Goal: Transaction & Acquisition: Purchase product/service

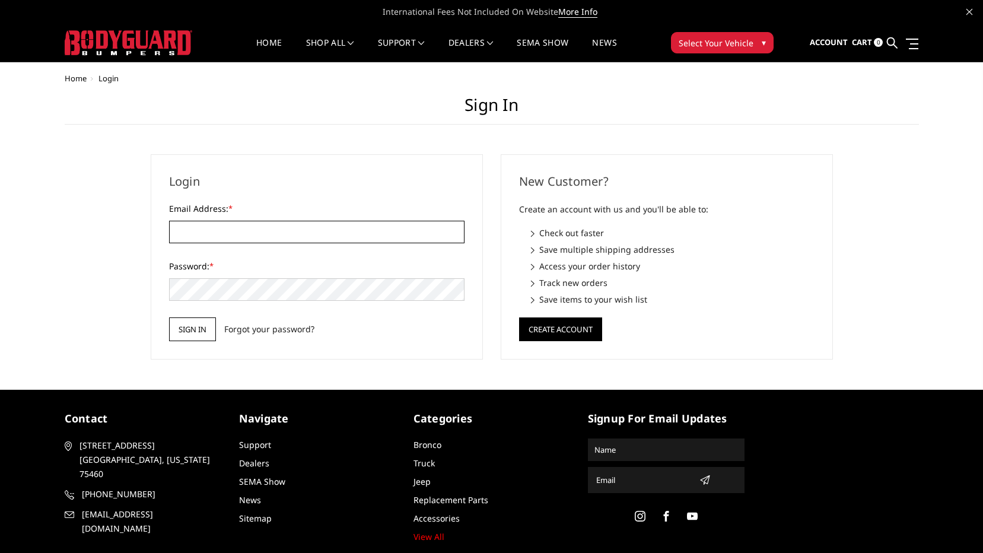
type input "[EMAIL_ADDRESS][DOMAIN_NAME]"
click at [180, 324] on input "Sign in" at bounding box center [192, 329] width 47 height 24
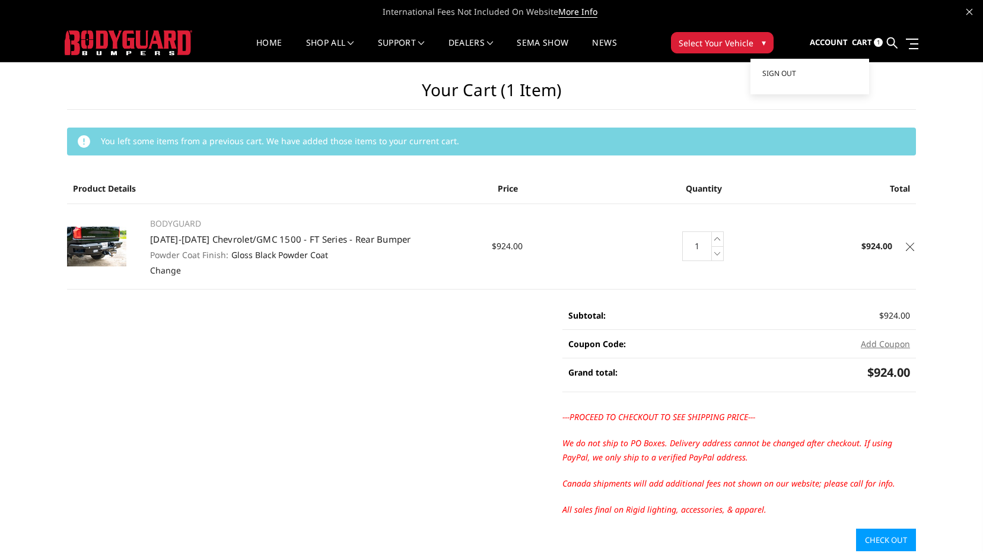
click at [832, 40] on span "Account" at bounding box center [829, 42] width 38 height 11
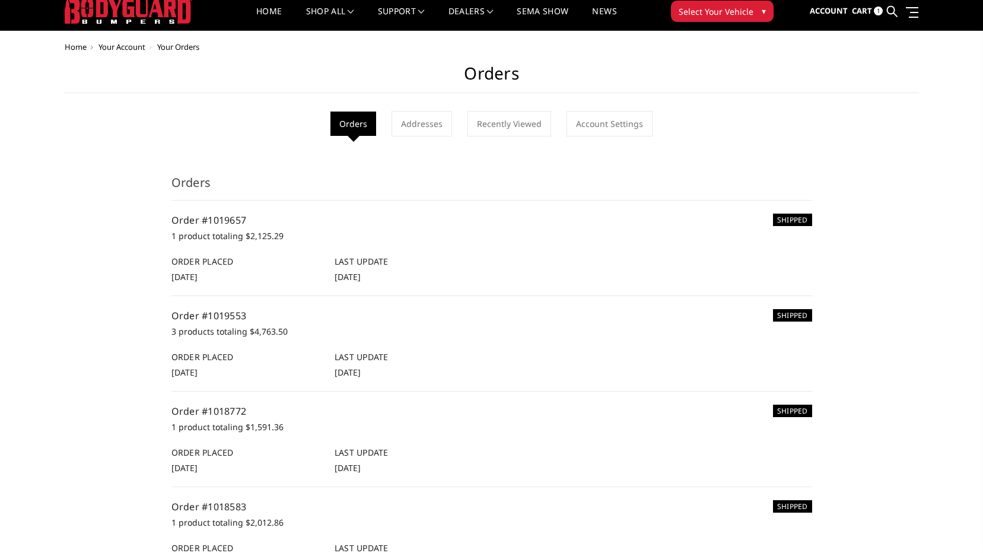
scroll to position [59, 0]
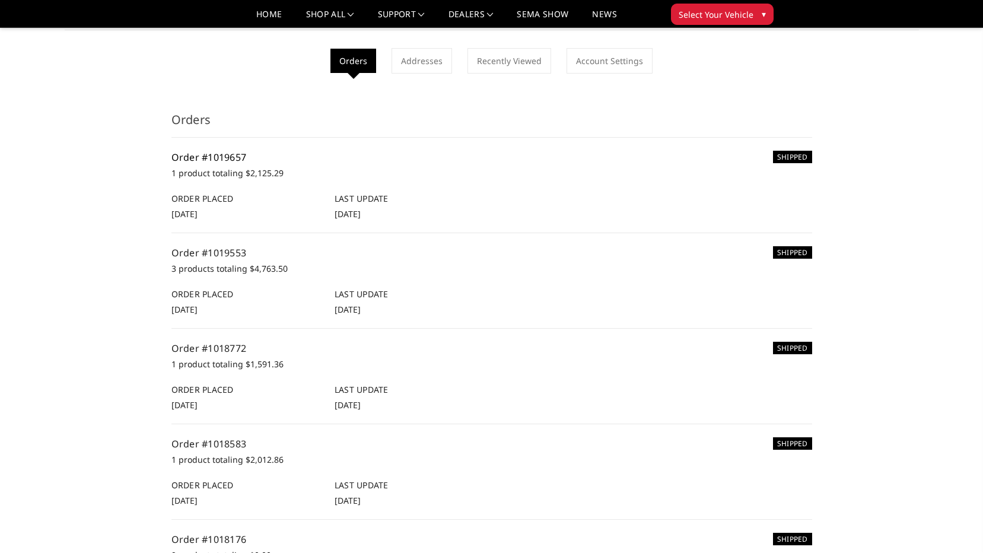
click at [247, 154] on link "Order #1019657" at bounding box center [208, 157] width 75 height 13
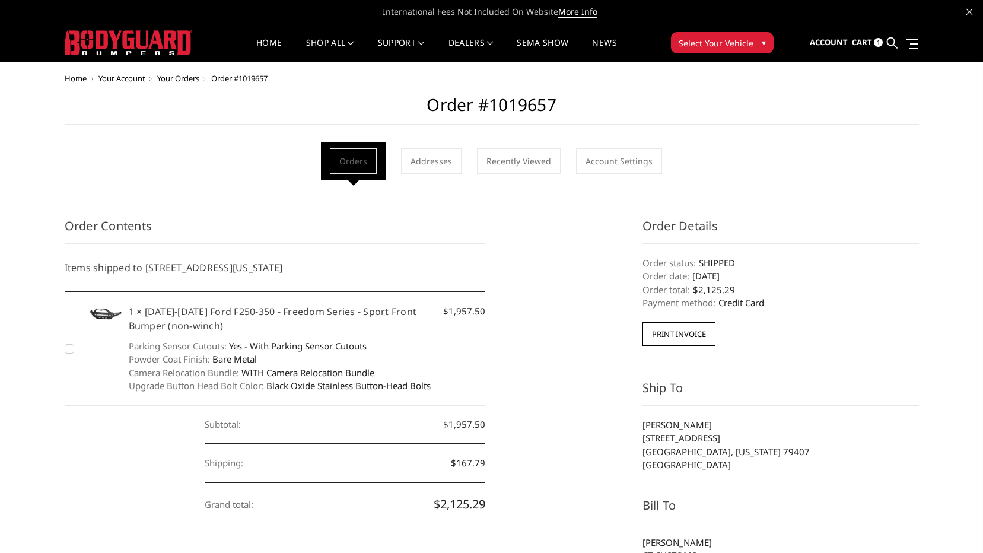
click at [104, 313] on img at bounding box center [102, 314] width 42 height 20
click at [101, 318] on img at bounding box center [102, 314] width 42 height 20
drag, startPoint x: 101, startPoint y: 318, endPoint x: 119, endPoint y: 325, distance: 19.2
click at [101, 318] on img at bounding box center [102, 314] width 42 height 20
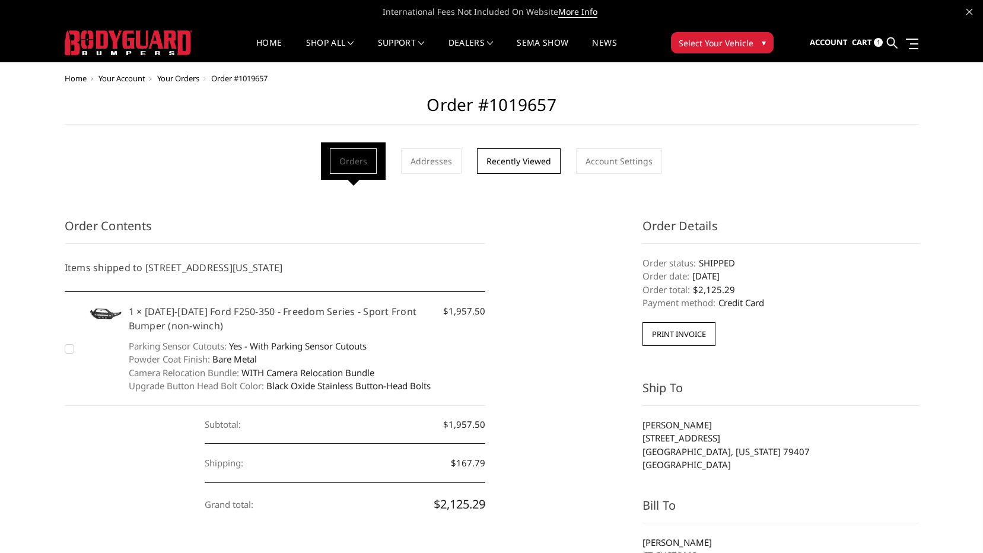
click at [537, 162] on link "Recently Viewed" at bounding box center [519, 161] width 84 height 26
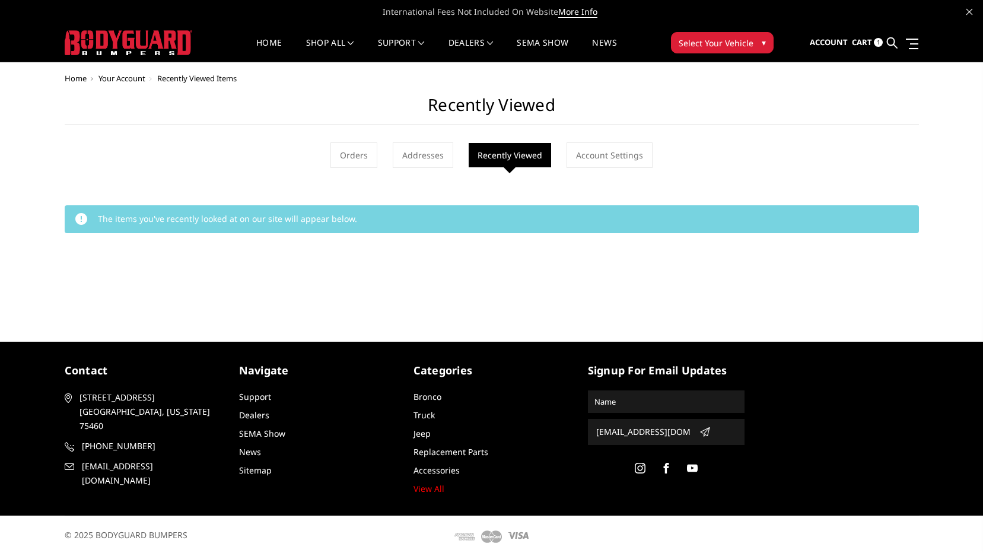
click at [740, 40] on span "Select Your Vehicle" at bounding box center [716, 43] width 75 height 12
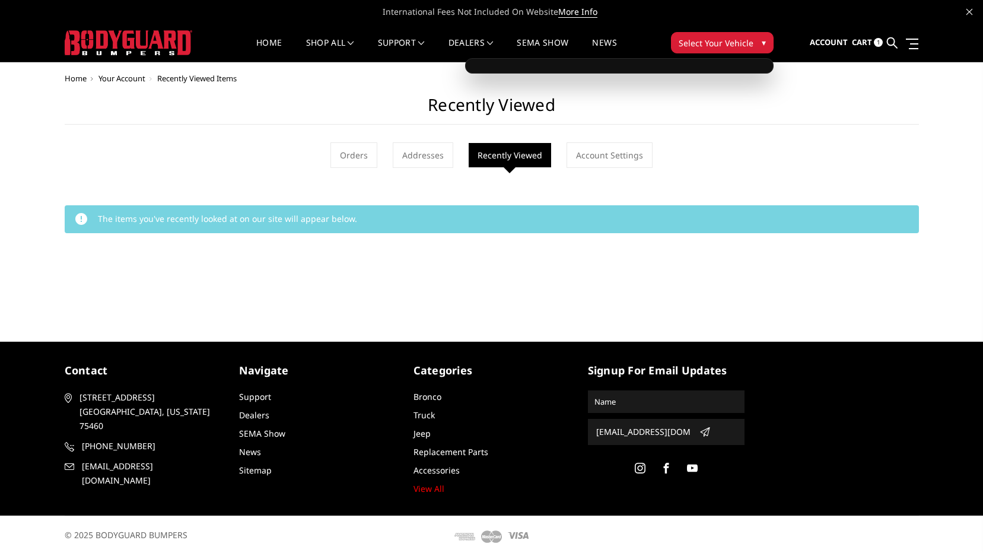
click at [723, 42] on span "Select Your Vehicle" at bounding box center [716, 43] width 75 height 12
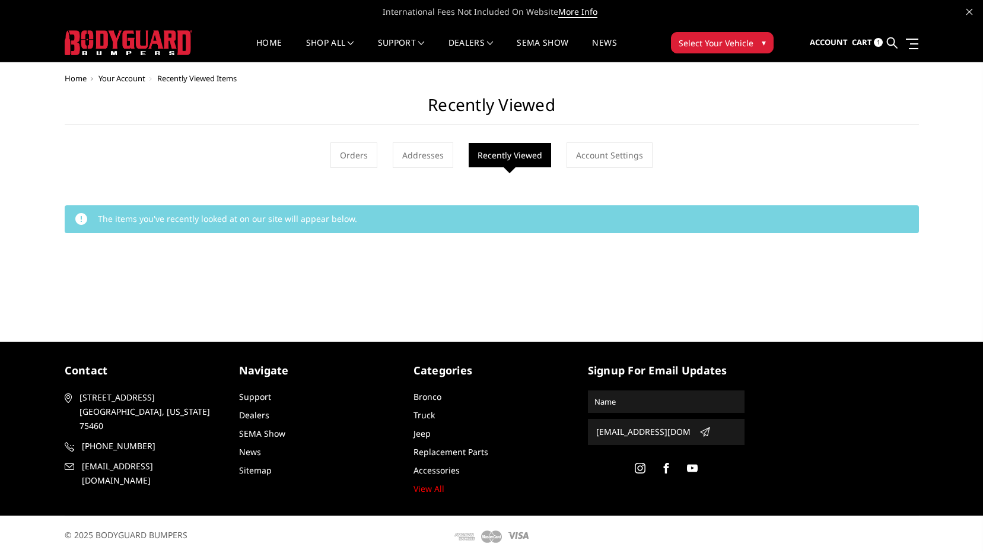
click at [723, 42] on span "Select Your Vehicle" at bounding box center [716, 43] width 75 height 12
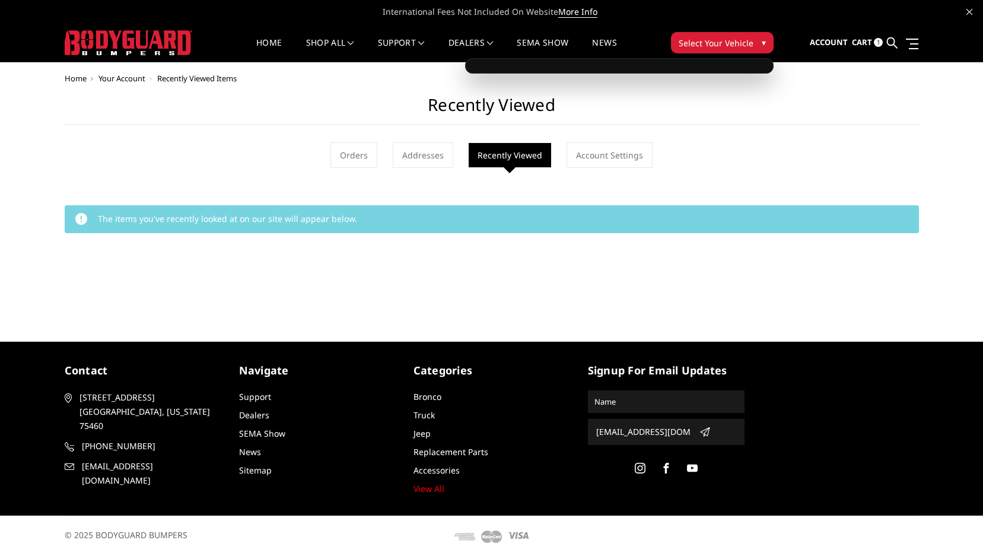
click at [723, 42] on span "Select Your Vehicle" at bounding box center [716, 43] width 75 height 12
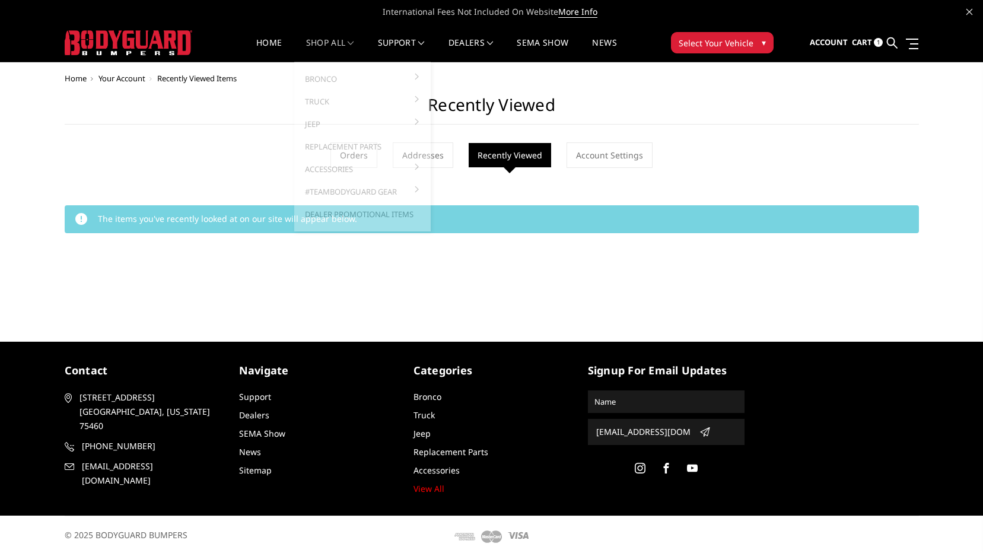
click at [327, 47] on link "shop all" at bounding box center [330, 50] width 48 height 23
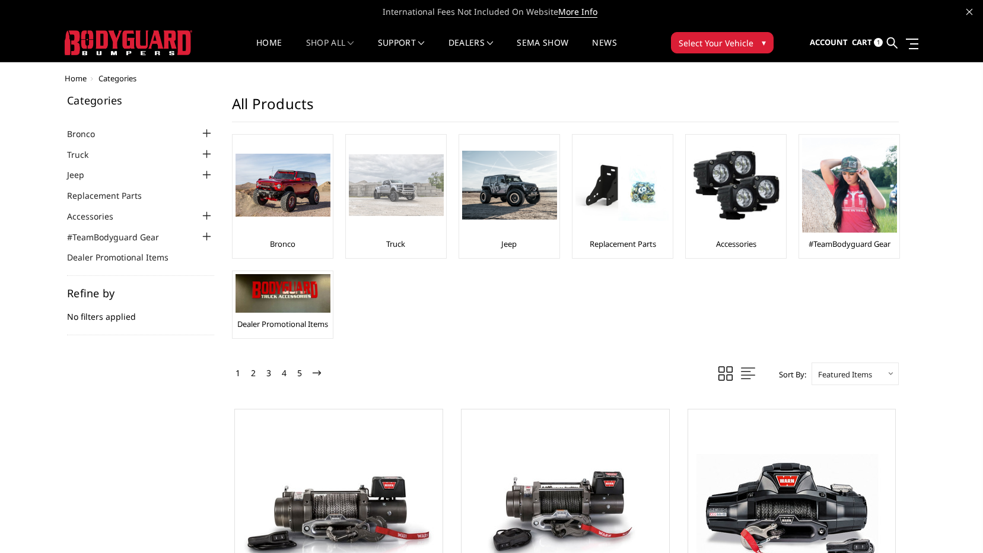
click at [410, 198] on img at bounding box center [396, 185] width 95 height 62
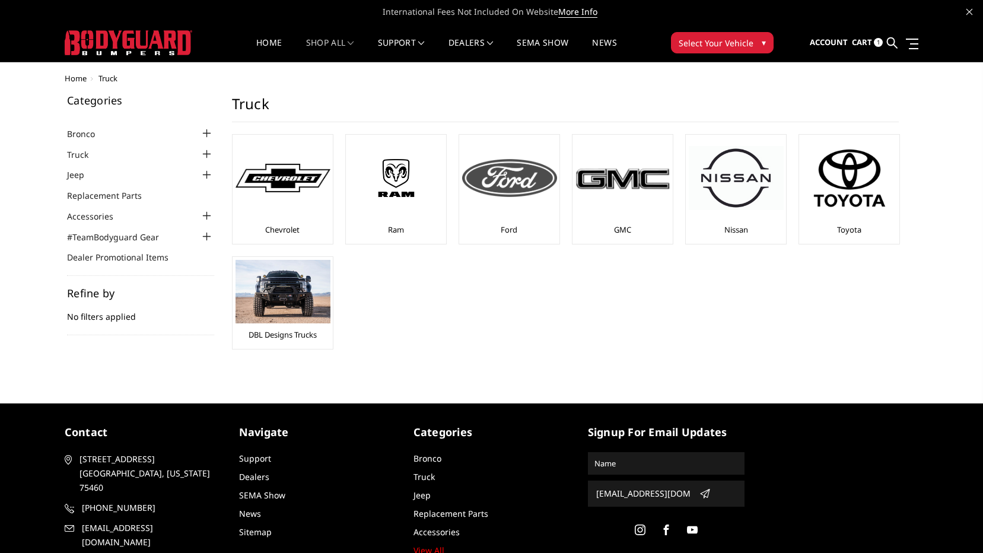
click at [508, 179] on img at bounding box center [509, 178] width 95 height 38
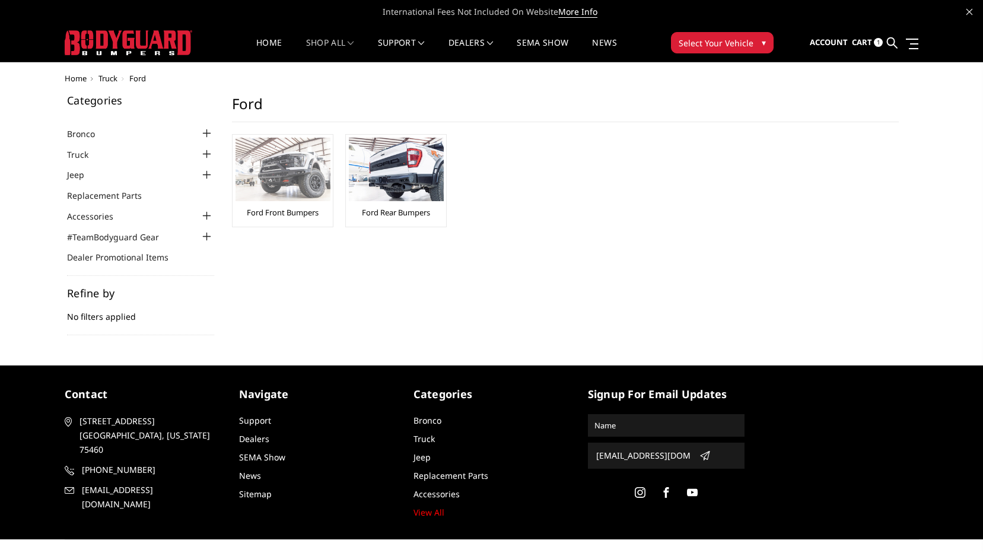
click at [273, 195] on img at bounding box center [282, 169] width 95 height 63
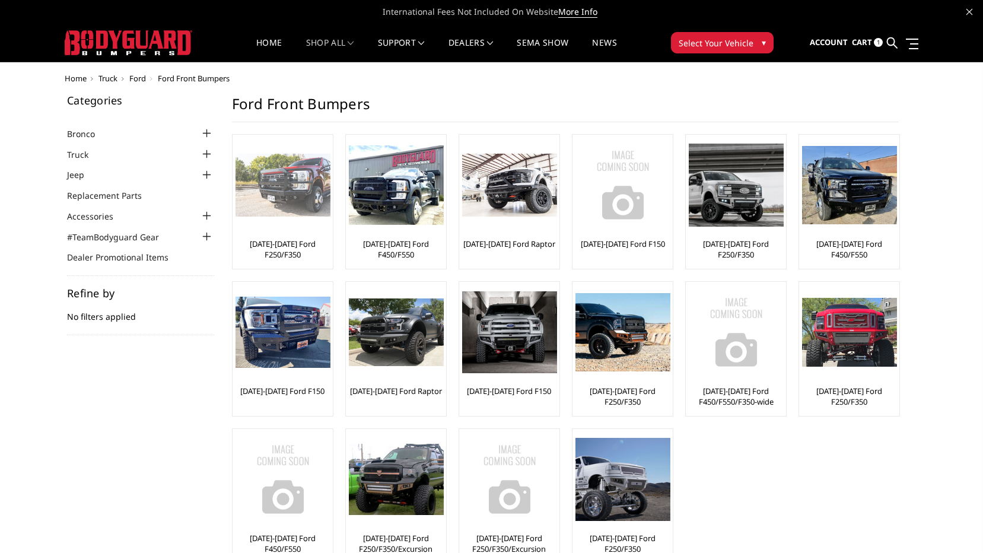
click at [281, 213] on img at bounding box center [282, 185] width 95 height 63
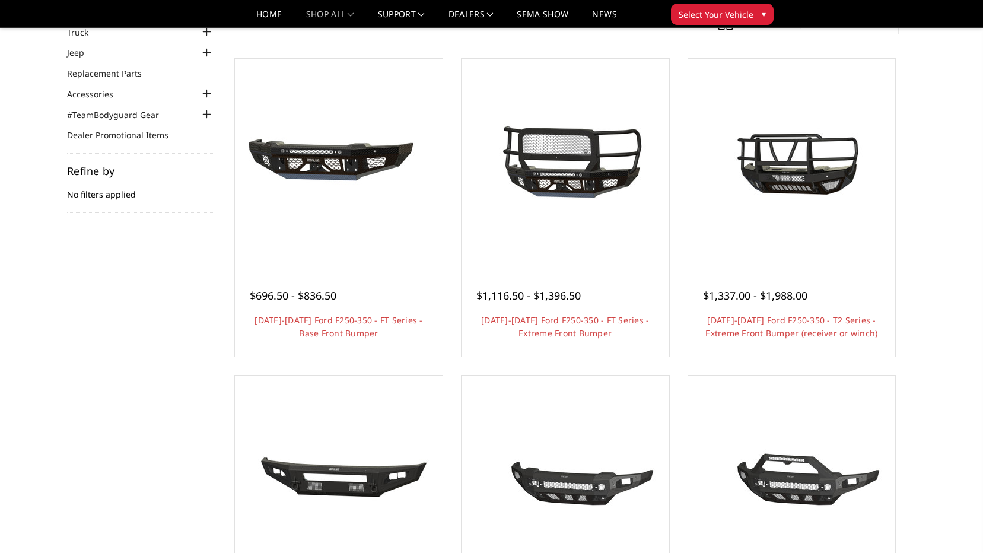
scroll to position [297, 0]
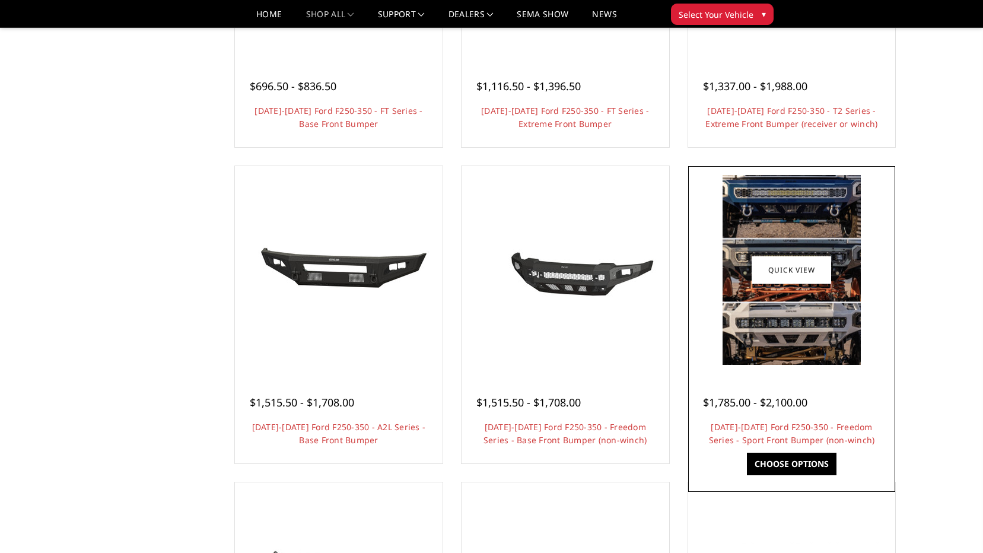
click at [780, 316] on img at bounding box center [791, 270] width 138 height 190
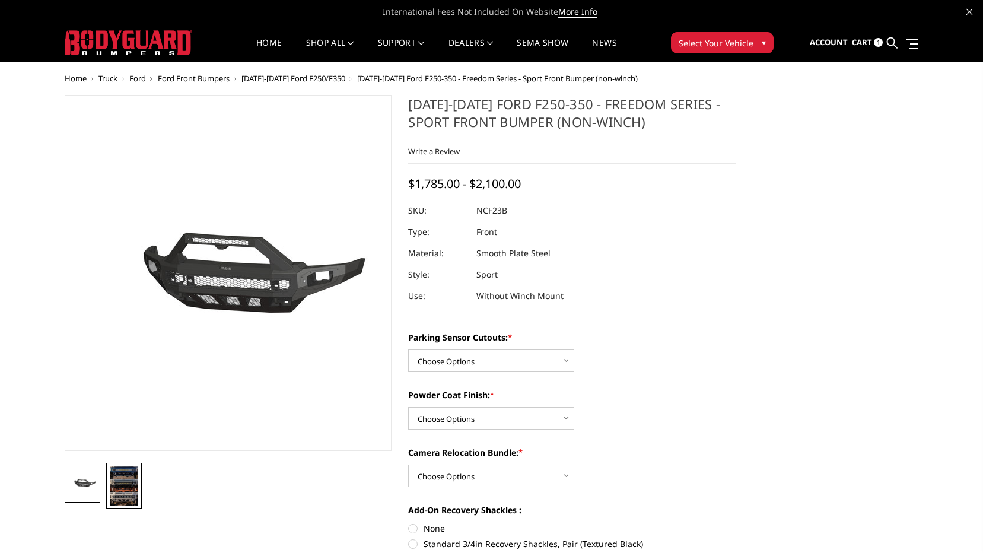
click at [112, 476] on img at bounding box center [124, 485] width 28 height 39
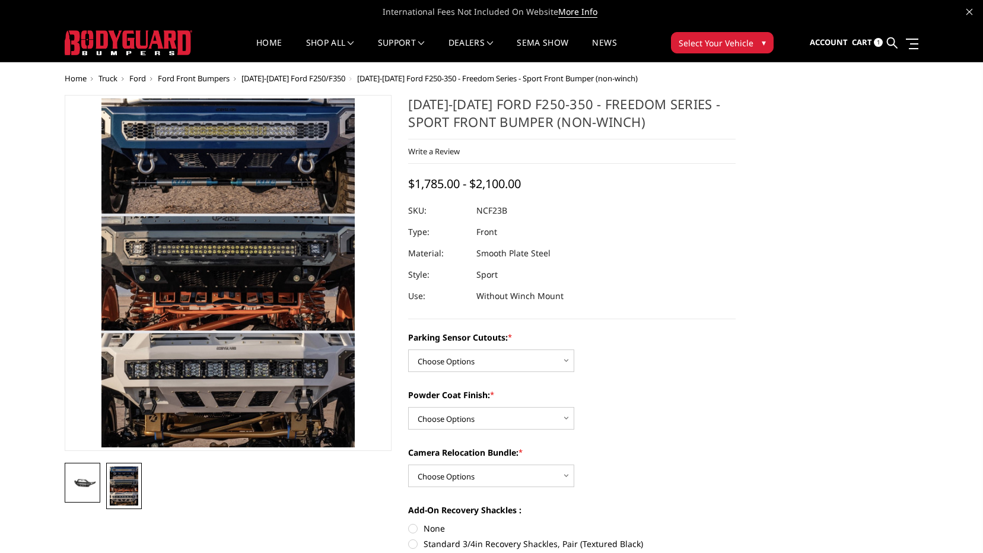
click at [89, 481] on img at bounding box center [82, 483] width 28 height 14
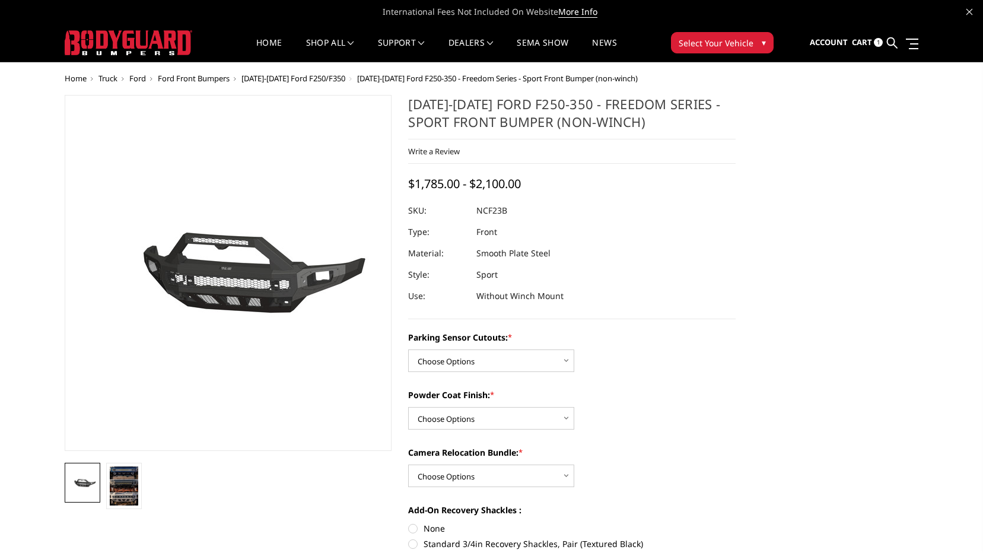
scroll to position [297, 0]
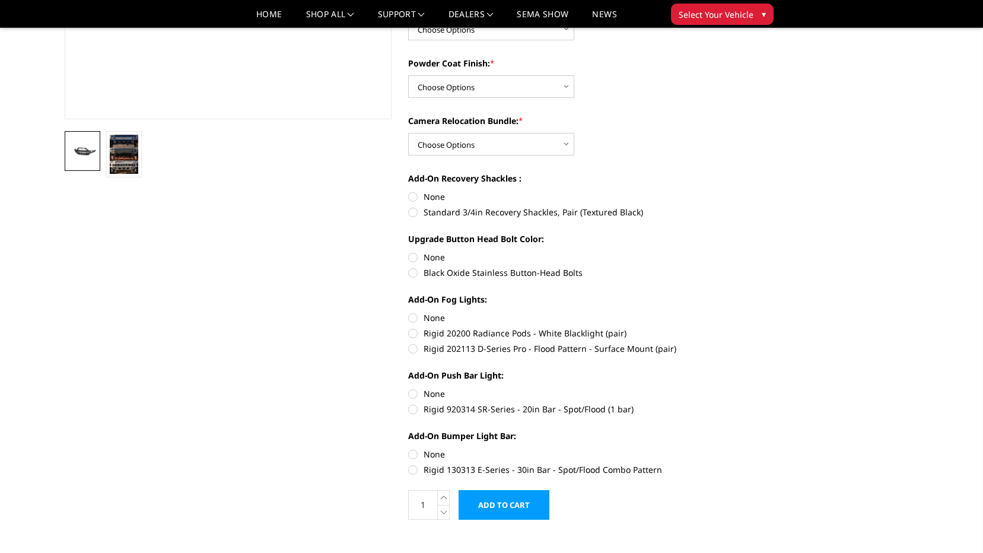
click at [412, 349] on label "Rigid 202113 D-Series Pro - Flood Pattern - Surface Mount (pair)" at bounding box center [571, 348] width 327 height 12
click at [736, 327] on input "Rigid 202113 D-Series Pro - Flood Pattern - Surface Mount (pair)" at bounding box center [736, 327] width 1 height 1
radio input "true"
click at [412, 349] on label "Rigid 202113 D-Series Pro - Flood Pattern - Surface Mount (pair)" at bounding box center [571, 348] width 327 height 12
click at [736, 327] on input "Rigid 202113 D-Series Pro - Flood Pattern - Surface Mount (pair)" at bounding box center [736, 327] width 1 height 1
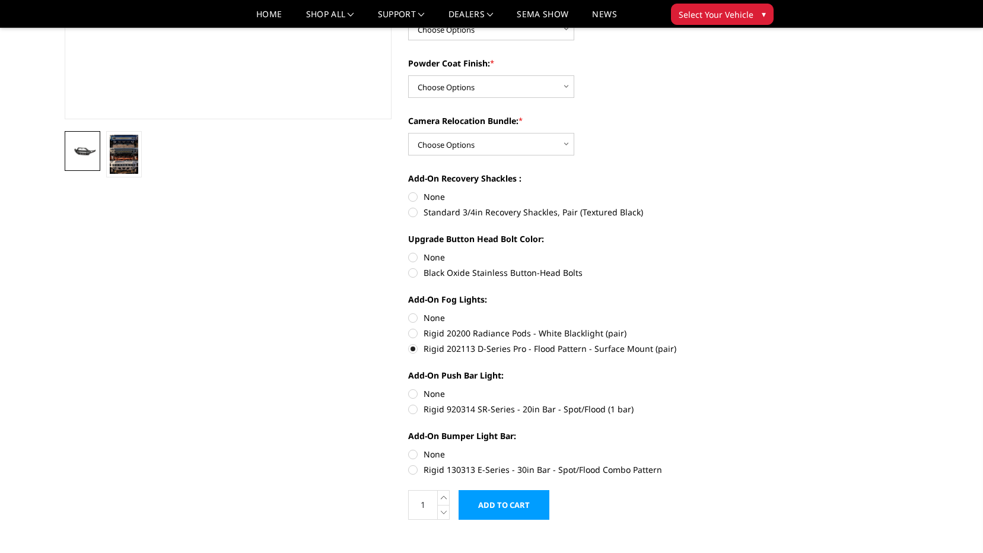
drag, startPoint x: 411, startPoint y: 351, endPoint x: 412, endPoint y: 343, distance: 7.2
click at [411, 350] on label "Rigid 202113 D-Series Pro - Flood Pattern - Surface Mount (pair)" at bounding box center [571, 348] width 327 height 12
click at [736, 327] on input "Rigid 202113 D-Series Pro - Flood Pattern - Surface Mount (pair)" at bounding box center [736, 327] width 1 height 1
click at [413, 317] on label "None" at bounding box center [571, 317] width 327 height 12
click at [409, 312] on input "None" at bounding box center [408, 311] width 1 height 1
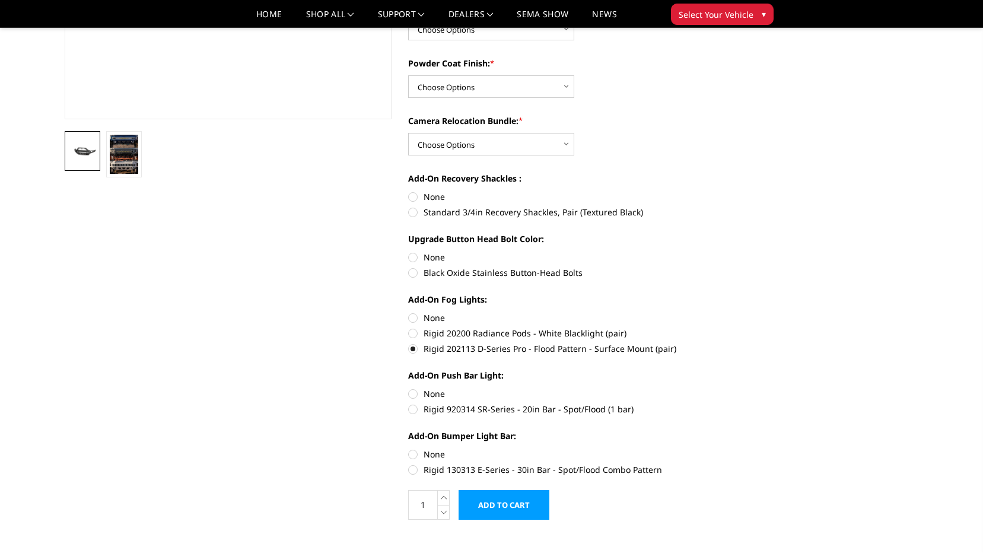
radio input "true"
click at [122, 156] on img at bounding box center [124, 154] width 28 height 39
